Goal: Find specific page/section: Find specific page/section

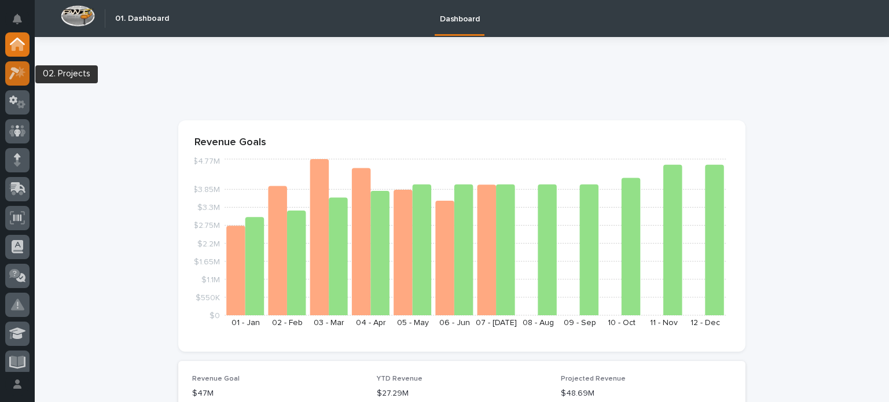
click at [14, 80] on div at bounding box center [17, 73] width 24 height 24
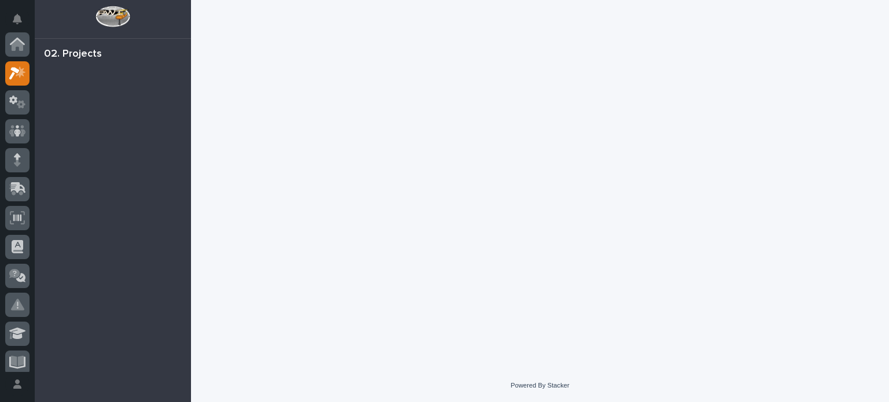
scroll to position [29, 0]
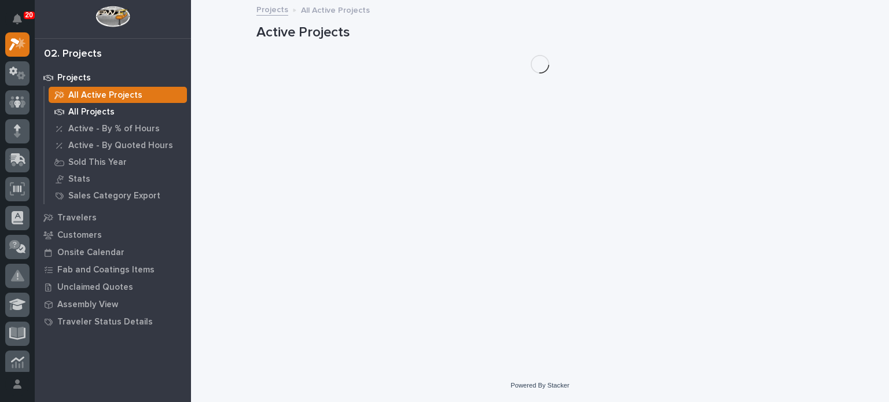
click at [70, 111] on p "All Projects" at bounding box center [91, 112] width 46 height 10
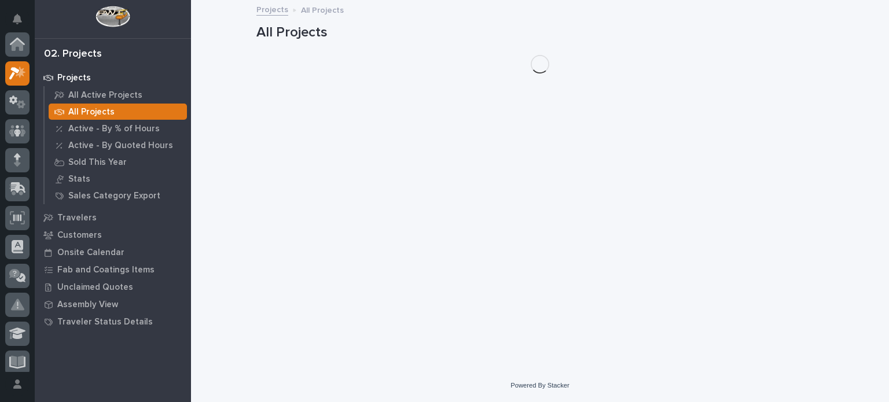
scroll to position [29, 0]
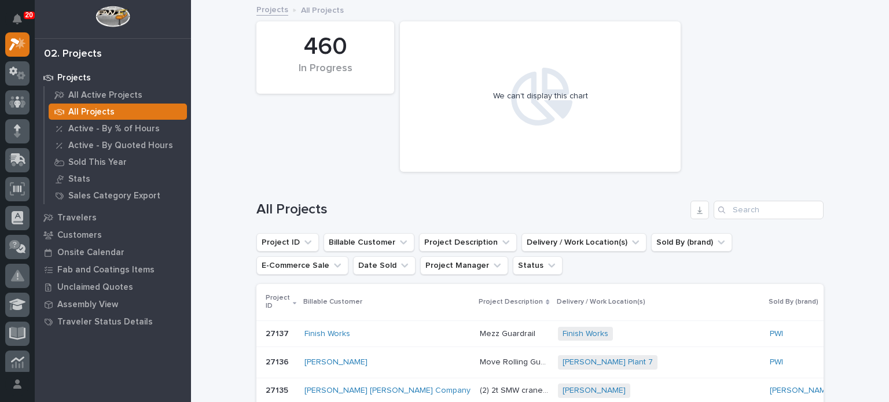
click at [358, 381] on div "[PERSON_NAME] [PERSON_NAME] Company" at bounding box center [387, 390] width 166 height 19
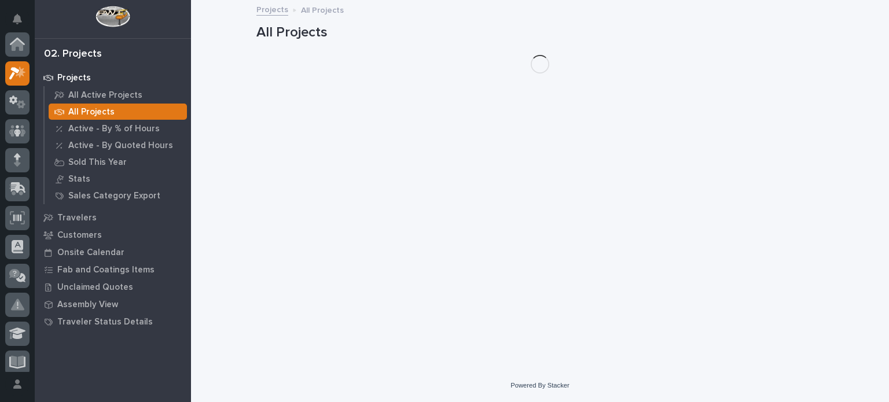
scroll to position [29, 0]
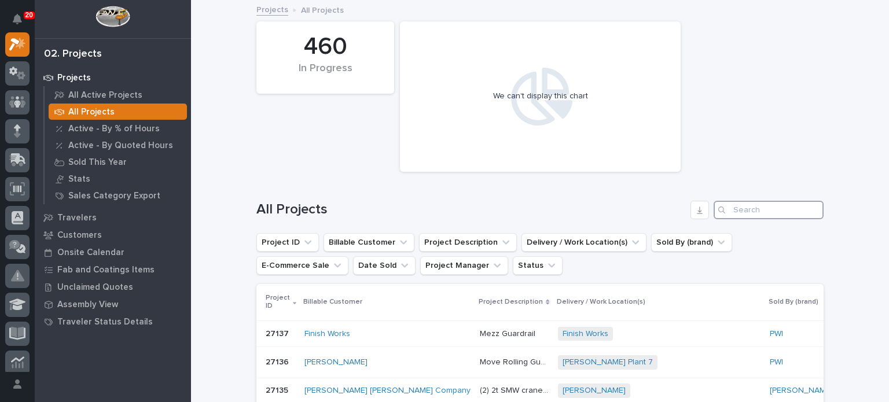
click at [738, 207] on input "Search" at bounding box center [769, 210] width 110 height 19
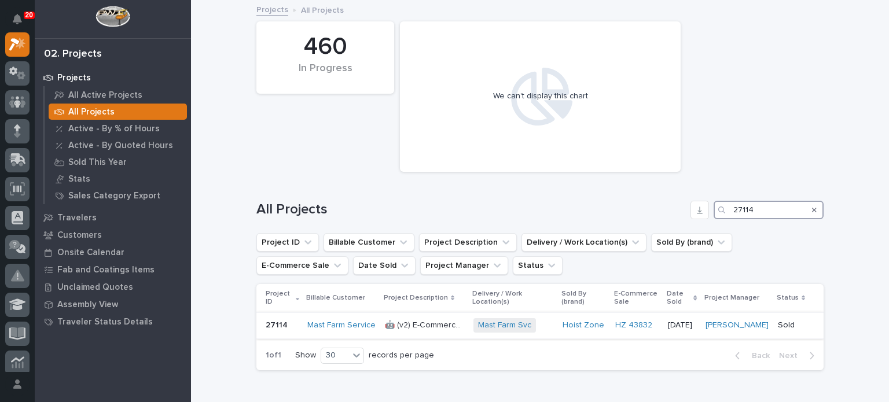
type input "27114"
click at [402, 322] on p "🤖 (v2) E-Commerce Order with Fab Item" at bounding box center [426, 324] width 82 height 12
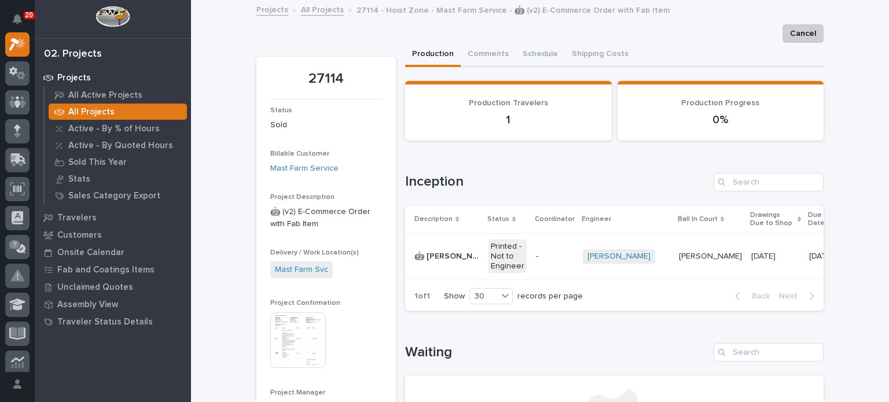
click at [438, 252] on p "🤖 [PERSON_NAME] Top Runner Crane Kit" at bounding box center [447, 255] width 67 height 12
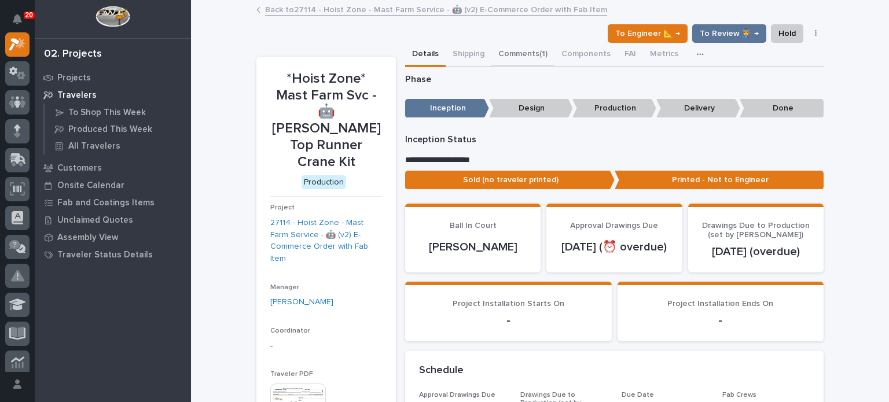
click at [520, 55] on button "Comments (1)" at bounding box center [522, 55] width 63 height 24
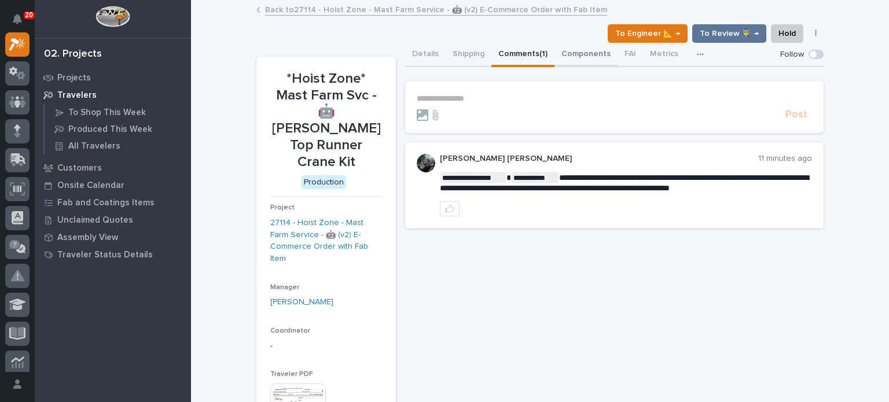
click at [588, 56] on button "Components" at bounding box center [586, 55] width 63 height 24
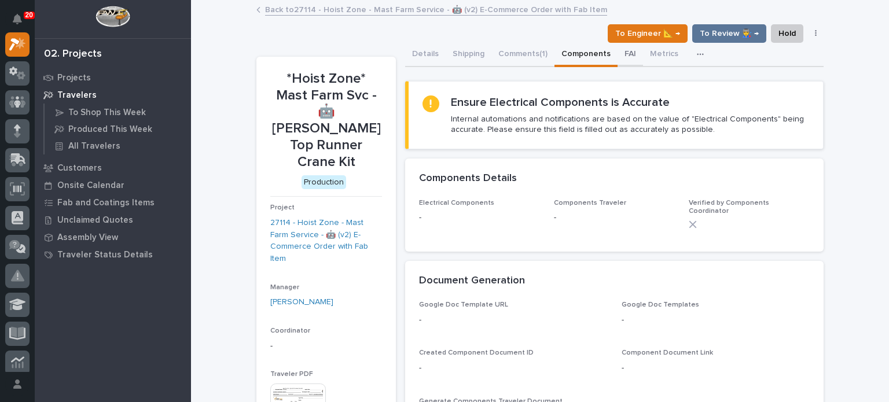
click at [623, 55] on button "FAI" at bounding box center [630, 55] width 25 height 24
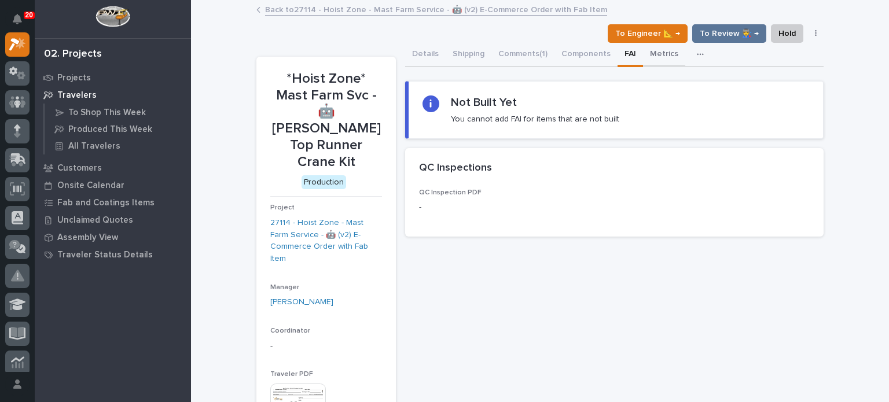
click at [652, 53] on button "Metrics" at bounding box center [664, 55] width 42 height 24
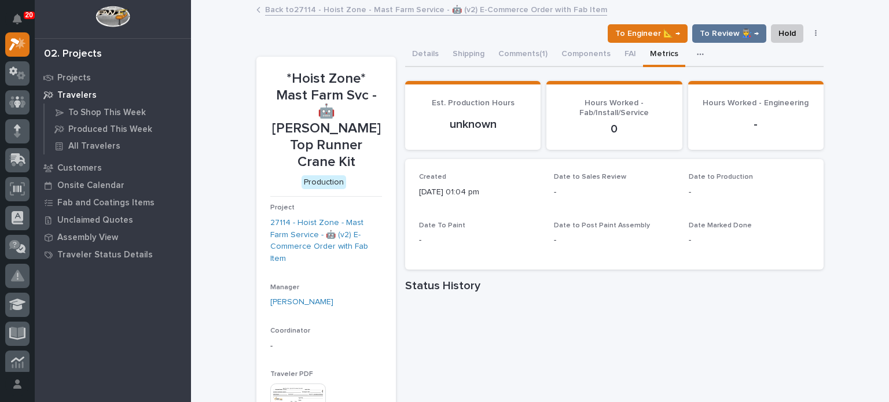
click at [697, 56] on icon "button" at bounding box center [700, 54] width 7 height 8
click at [419, 48] on button "Details" at bounding box center [425, 55] width 41 height 24
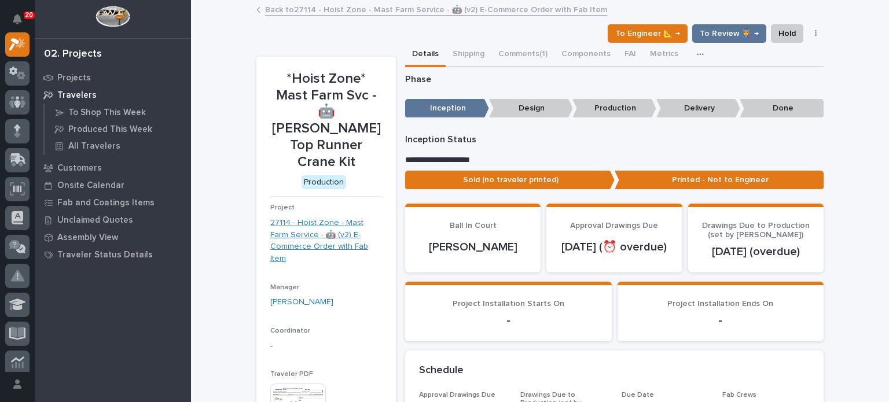
click at [345, 217] on link "27114 - Hoist Zone - Mast Farm Service - 🤖 (v2) E-Commerce Order with Fab Item" at bounding box center [326, 241] width 112 height 48
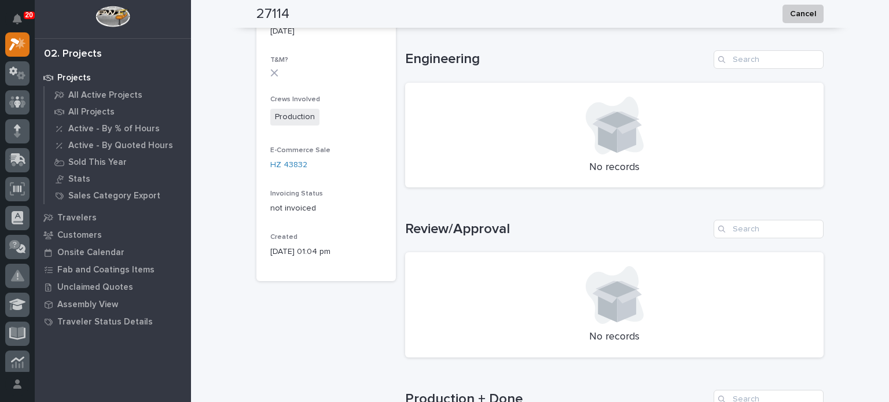
scroll to position [472, 0]
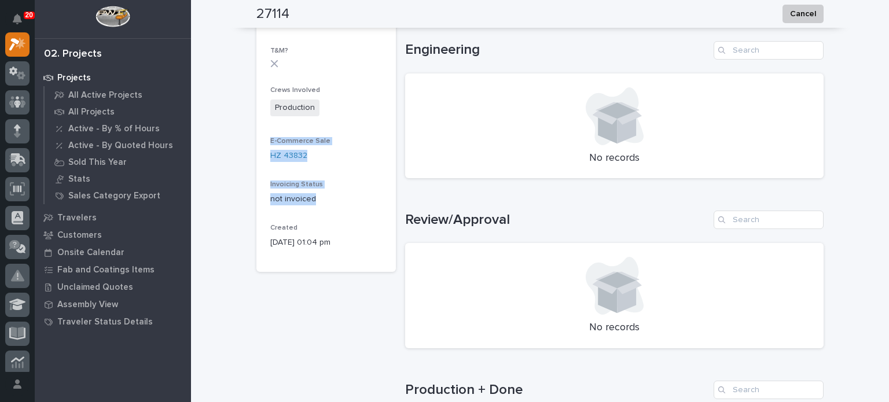
drag, startPoint x: 345, startPoint y: 207, endPoint x: 343, endPoint y: 85, distance: 121.6
click at [251, 185] on div "Loading... Saving… Loading... Saving… 27114 [PERSON_NAME] 27114 Status Sold Bil…" at bounding box center [540, 108] width 579 height 1159
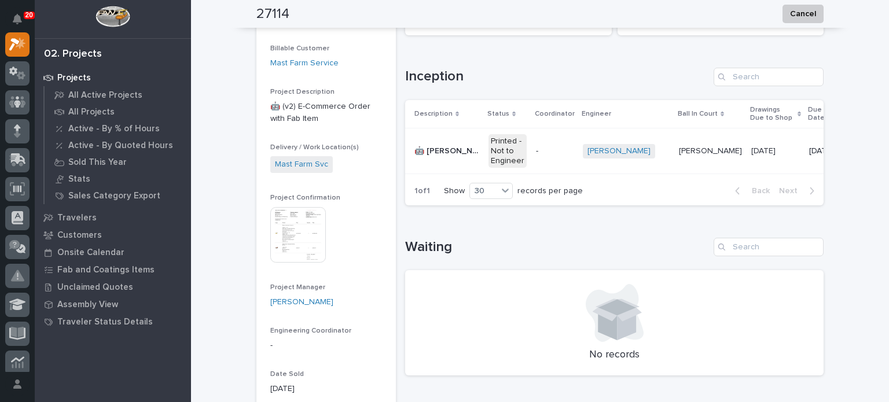
scroll to position [0, 0]
